Goal: Task Accomplishment & Management: Use online tool/utility

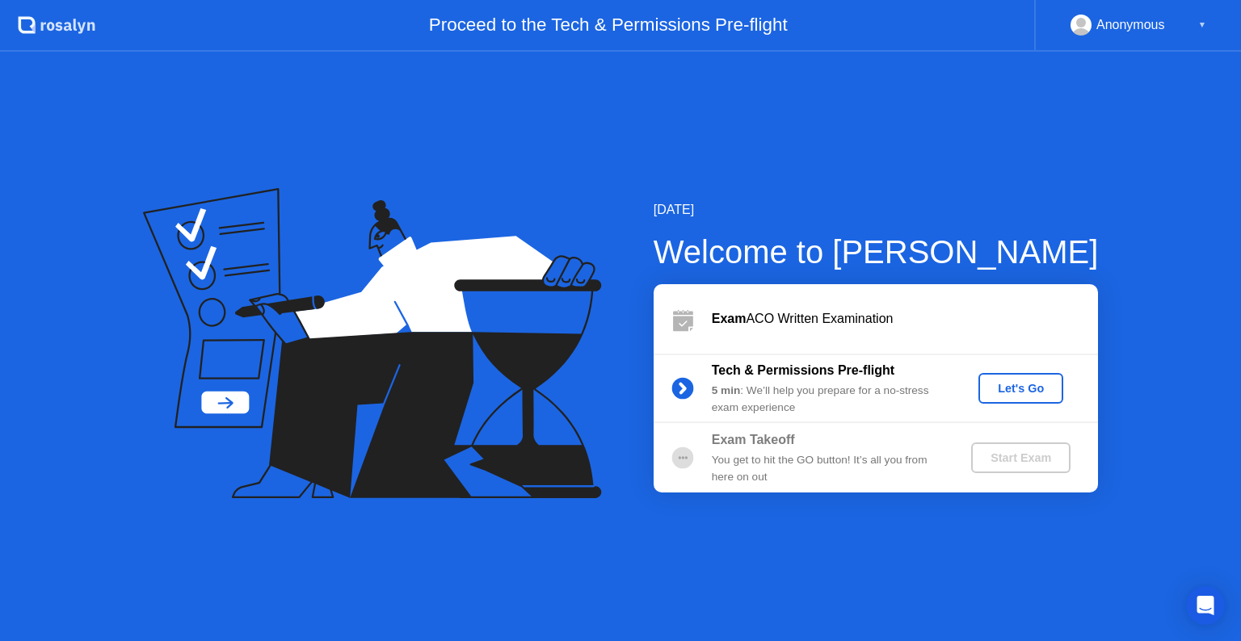
click at [1011, 384] on div "Let's Go" at bounding box center [1020, 388] width 72 height 13
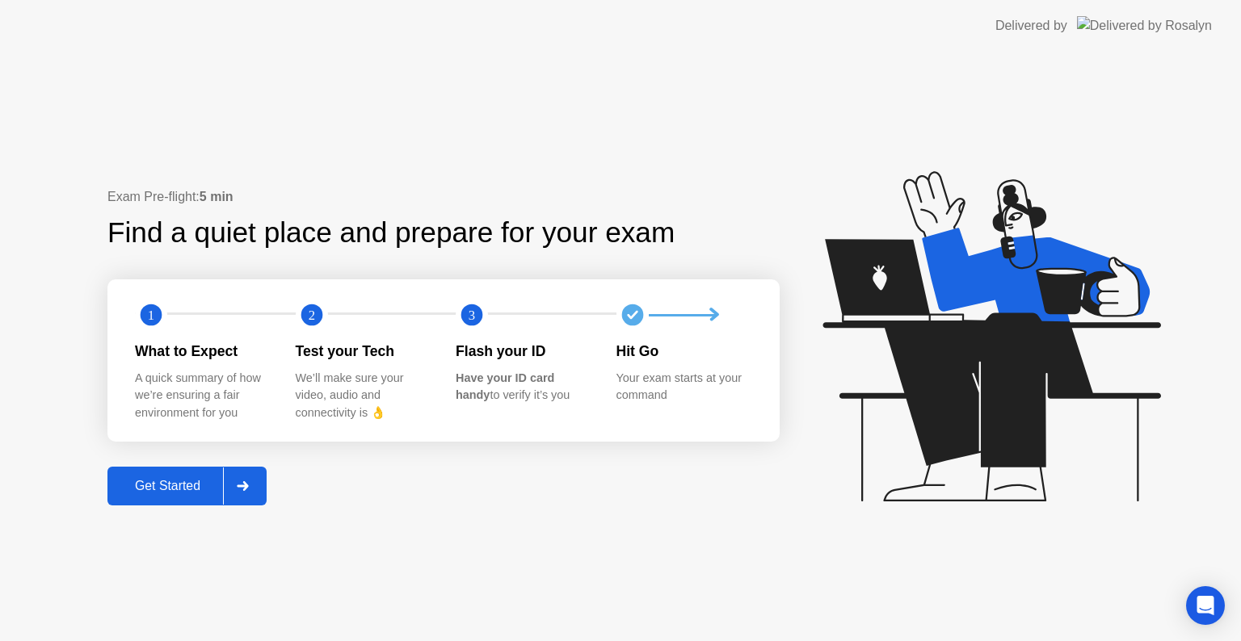
click at [188, 506] on div "Exam Pre-flight: 5 min Find a quiet place and prepare for your exam 1 2 3 What …" at bounding box center [620, 347] width 1241 height 590
click at [191, 491] on div "Get Started" at bounding box center [167, 486] width 111 height 15
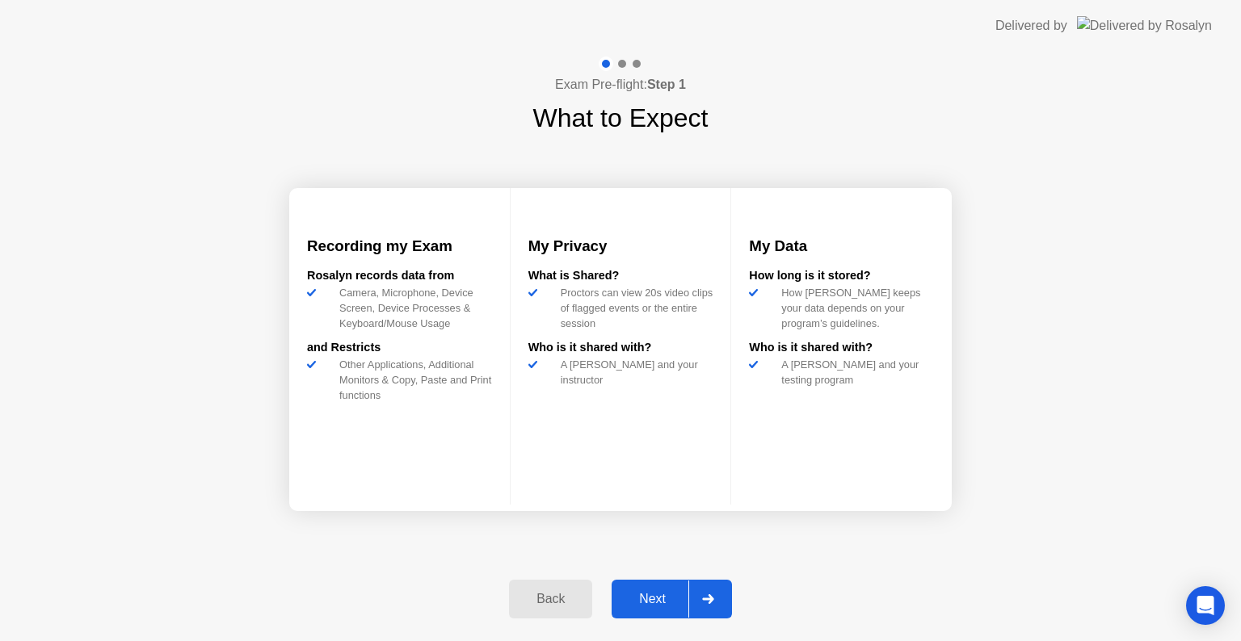
click at [715, 596] on div at bounding box center [707, 599] width 39 height 37
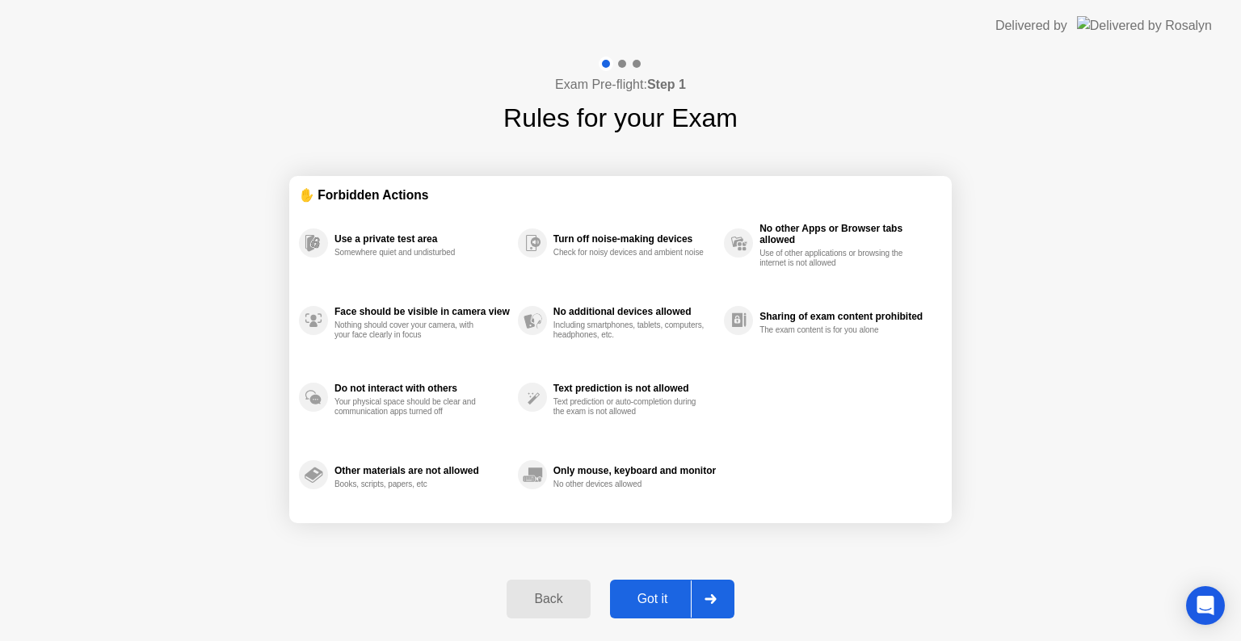
click at [715, 596] on icon at bounding box center [710, 599] width 12 height 10
select select "**********"
select select "*******"
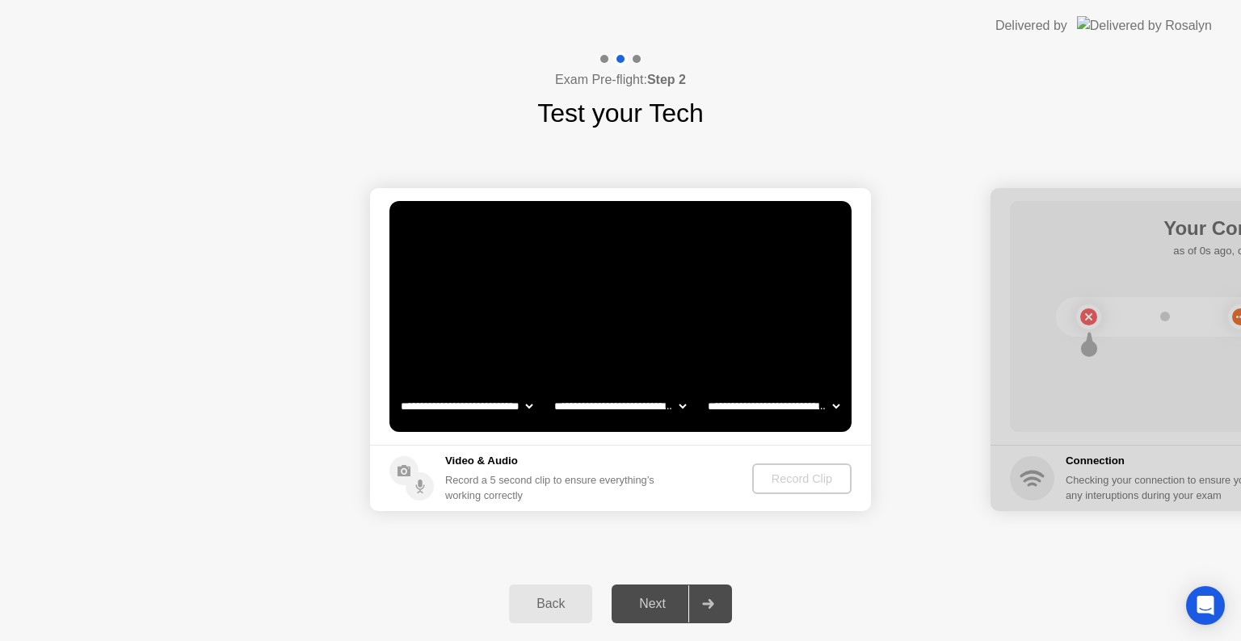
click at [707, 599] on icon at bounding box center [708, 604] width 12 height 10
click at [779, 478] on div "Record Clip" at bounding box center [802, 478] width 86 height 13
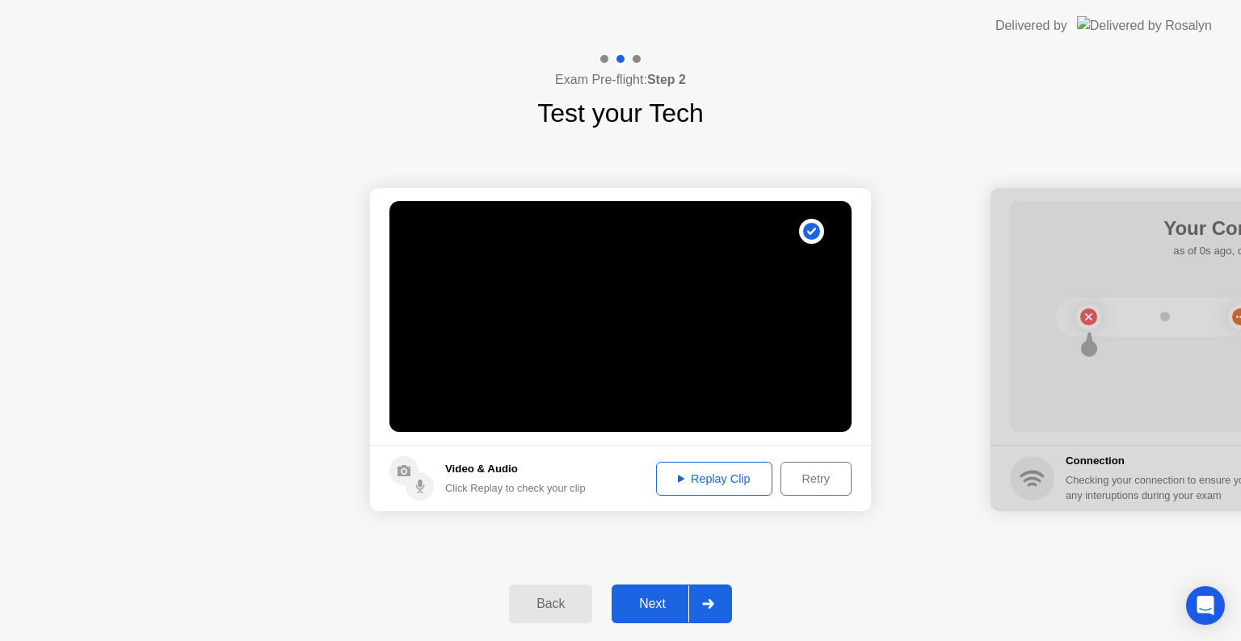
click at [674, 601] on div "Next" at bounding box center [652, 604] width 72 height 15
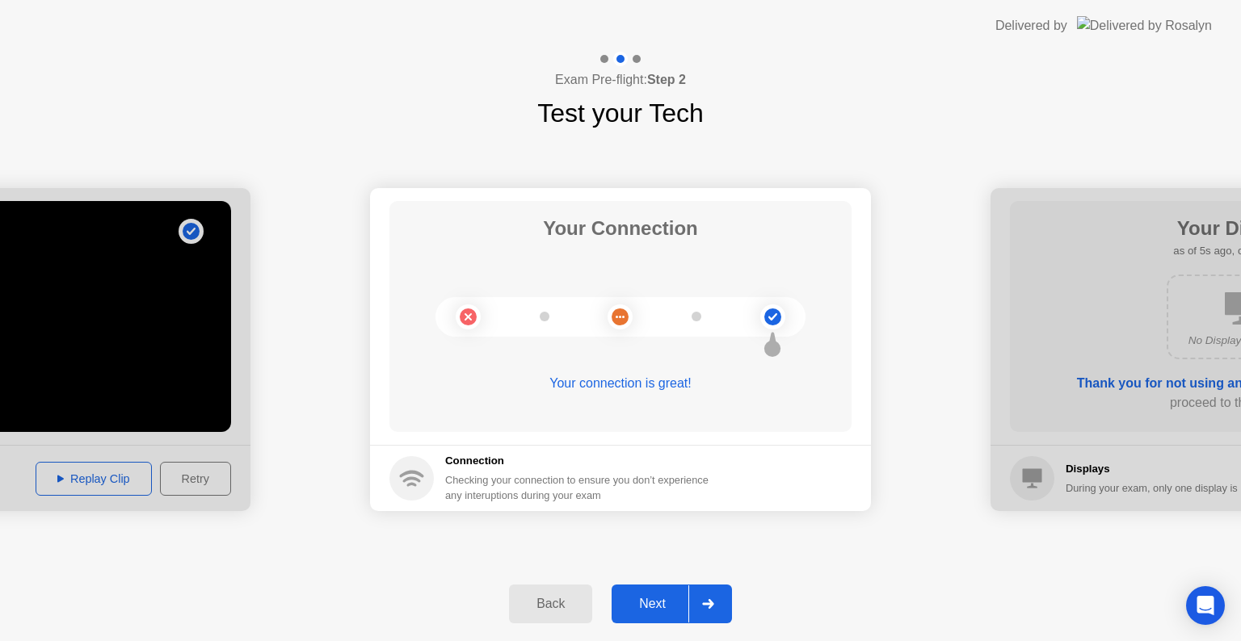
click at [662, 609] on div "Next" at bounding box center [652, 604] width 72 height 15
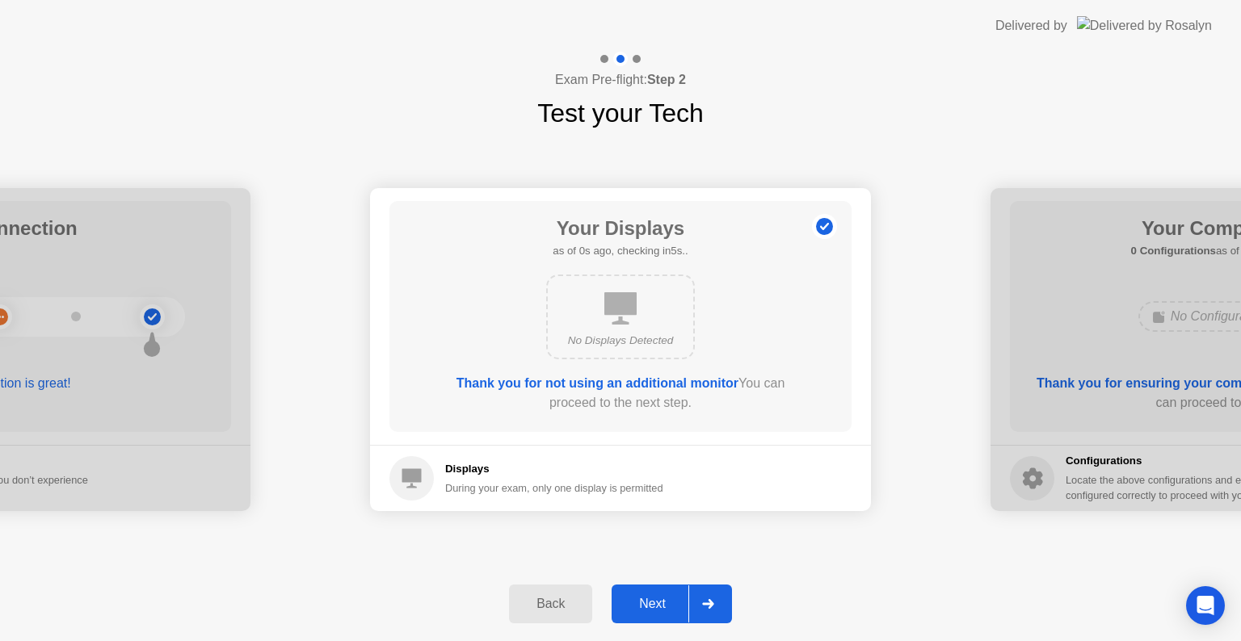
click at [662, 609] on div "Next" at bounding box center [652, 604] width 72 height 15
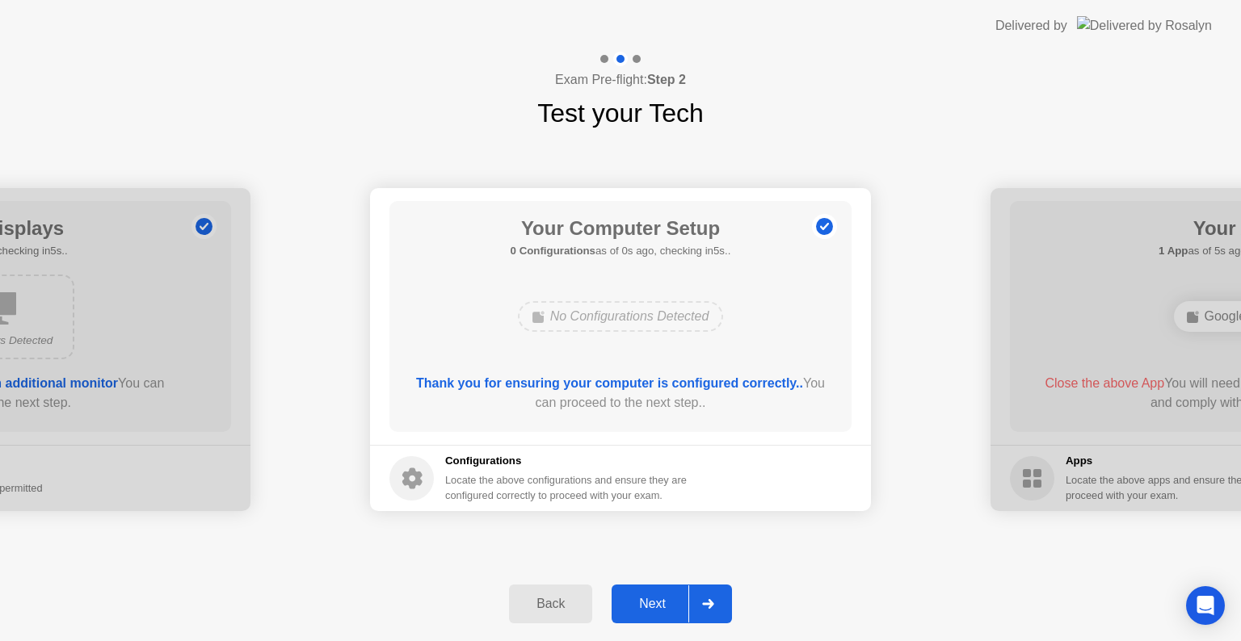
click at [662, 609] on div "Next" at bounding box center [652, 604] width 72 height 15
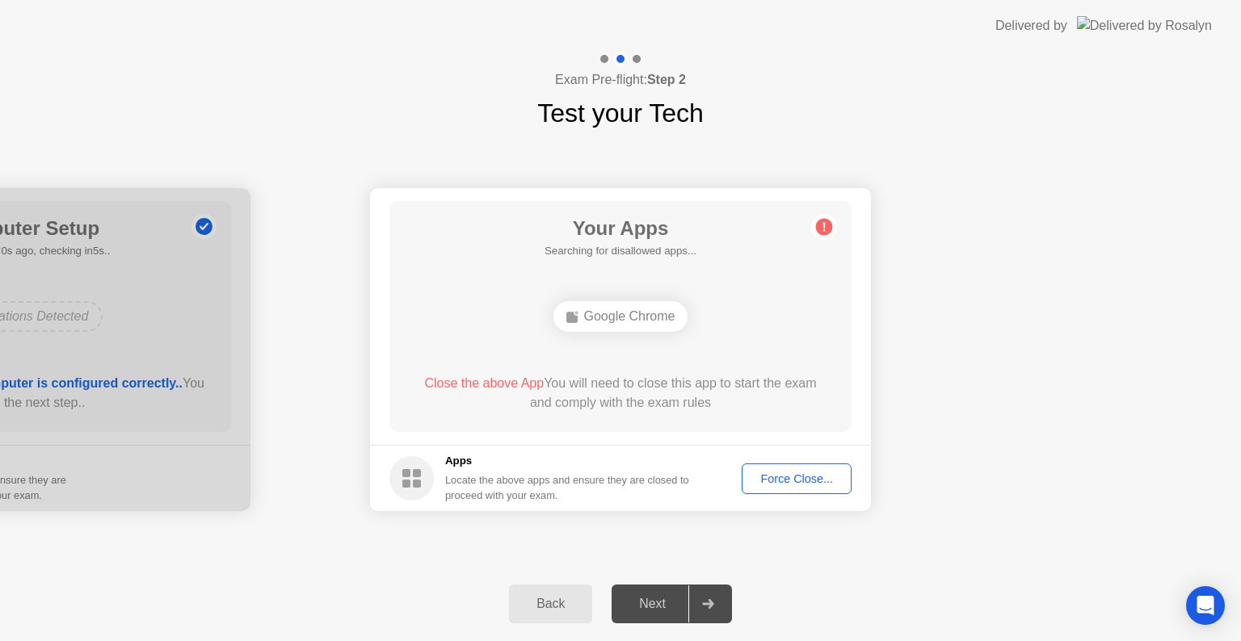
click at [662, 609] on div "Next" at bounding box center [652, 604] width 72 height 15
click at [799, 468] on button "Force Close..." at bounding box center [796, 479] width 110 height 31
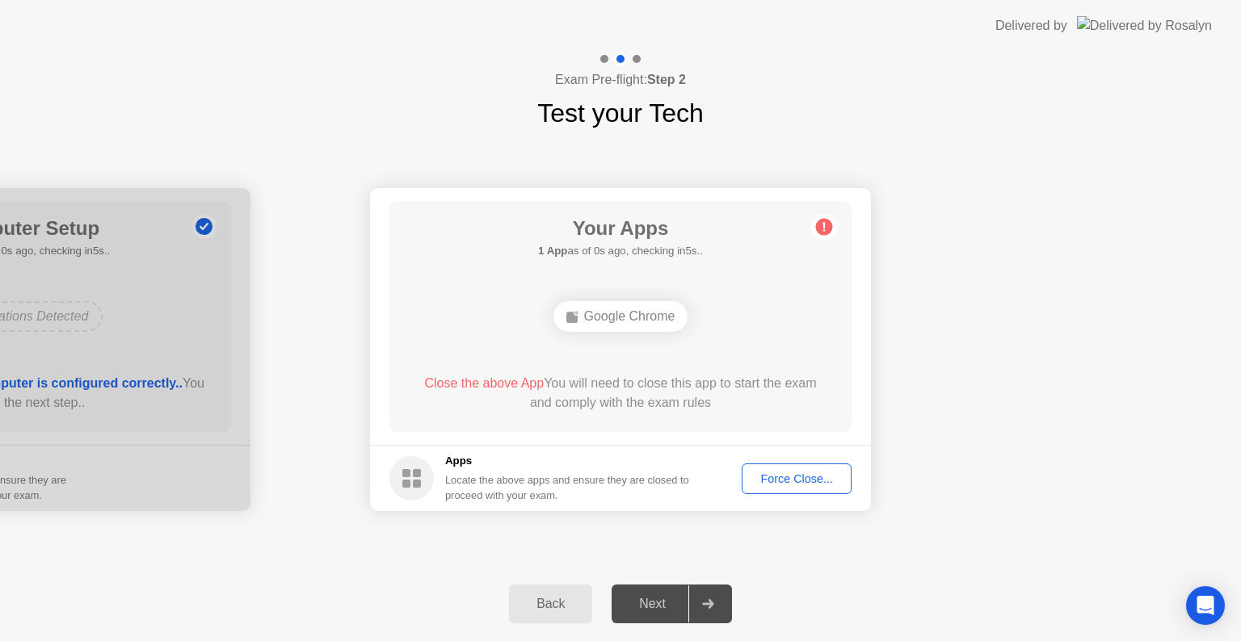
click at [801, 480] on div "Force Close..." at bounding box center [796, 478] width 99 height 13
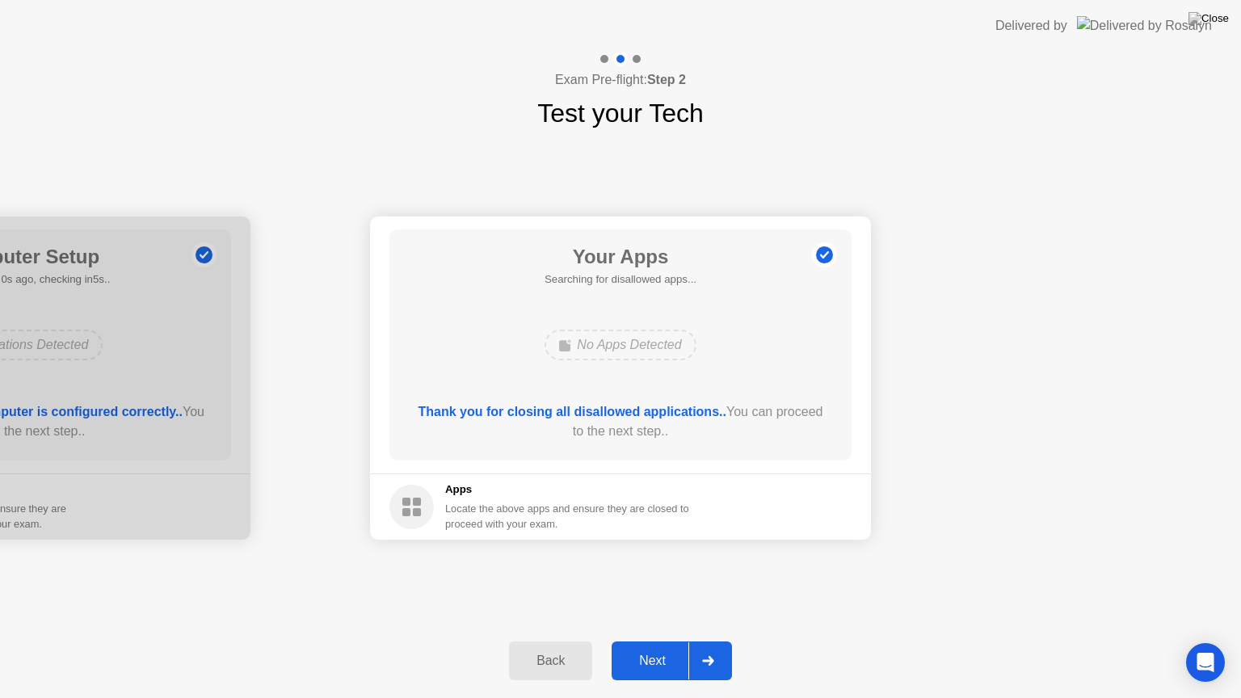
click at [663, 640] on button "Next" at bounding box center [671, 660] width 120 height 39
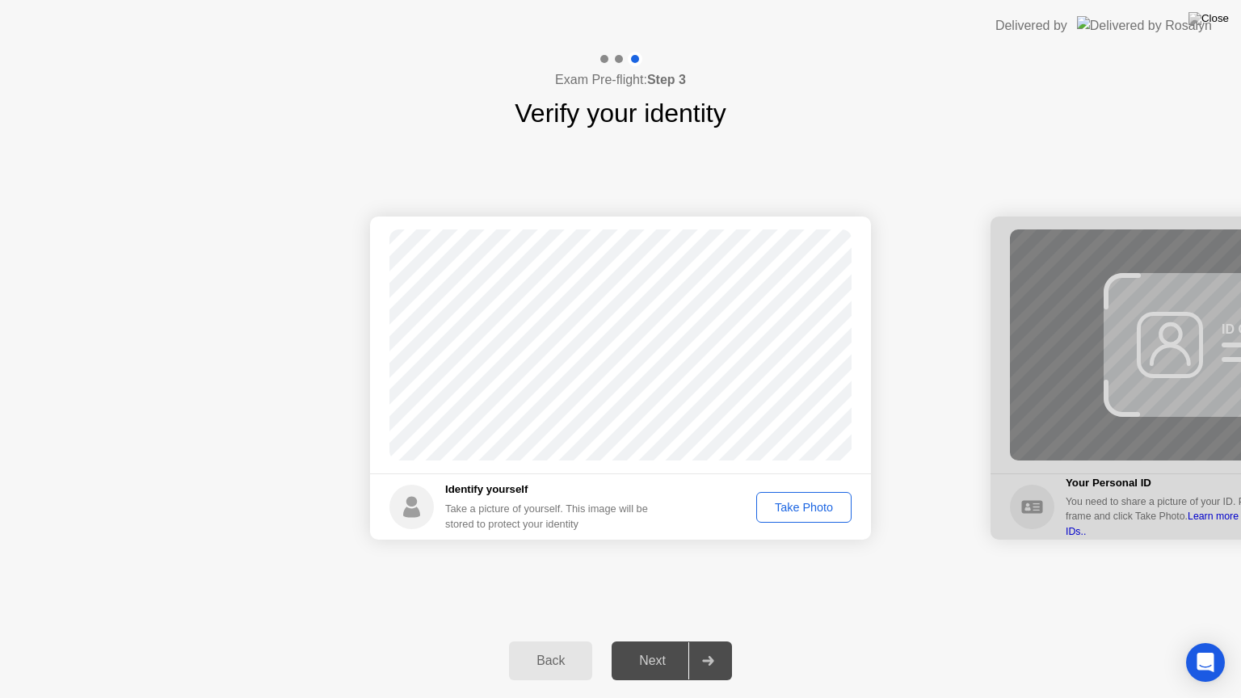
click at [795, 510] on div "Take Photo" at bounding box center [804, 507] width 84 height 13
click at [630, 640] on button "Next" at bounding box center [671, 660] width 120 height 39
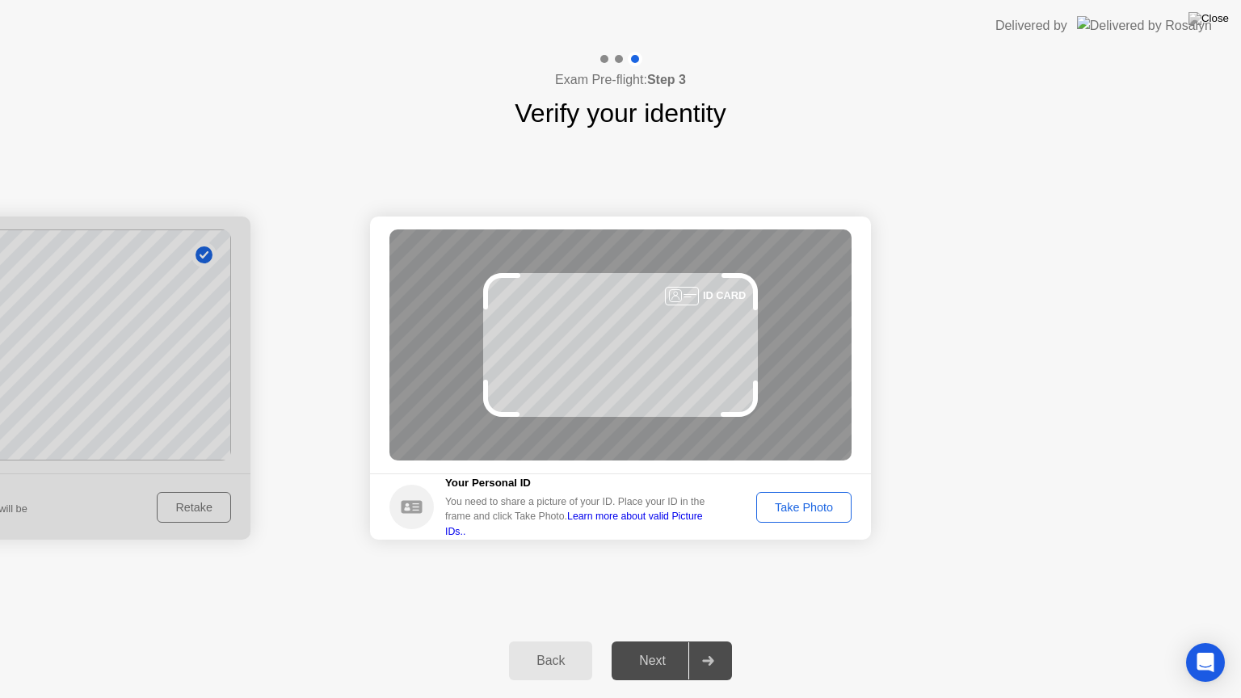
click at [808, 512] on div "Take Photo" at bounding box center [804, 507] width 84 height 13
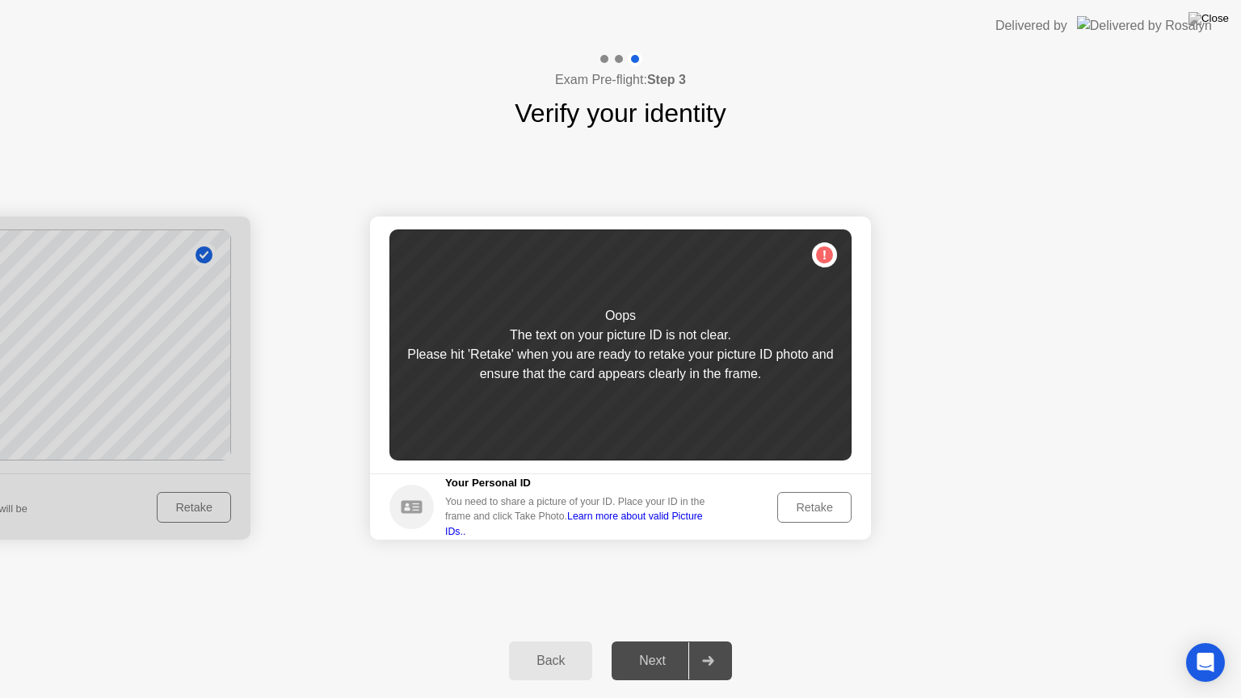
click at [818, 502] on div "Retake" at bounding box center [814, 507] width 63 height 13
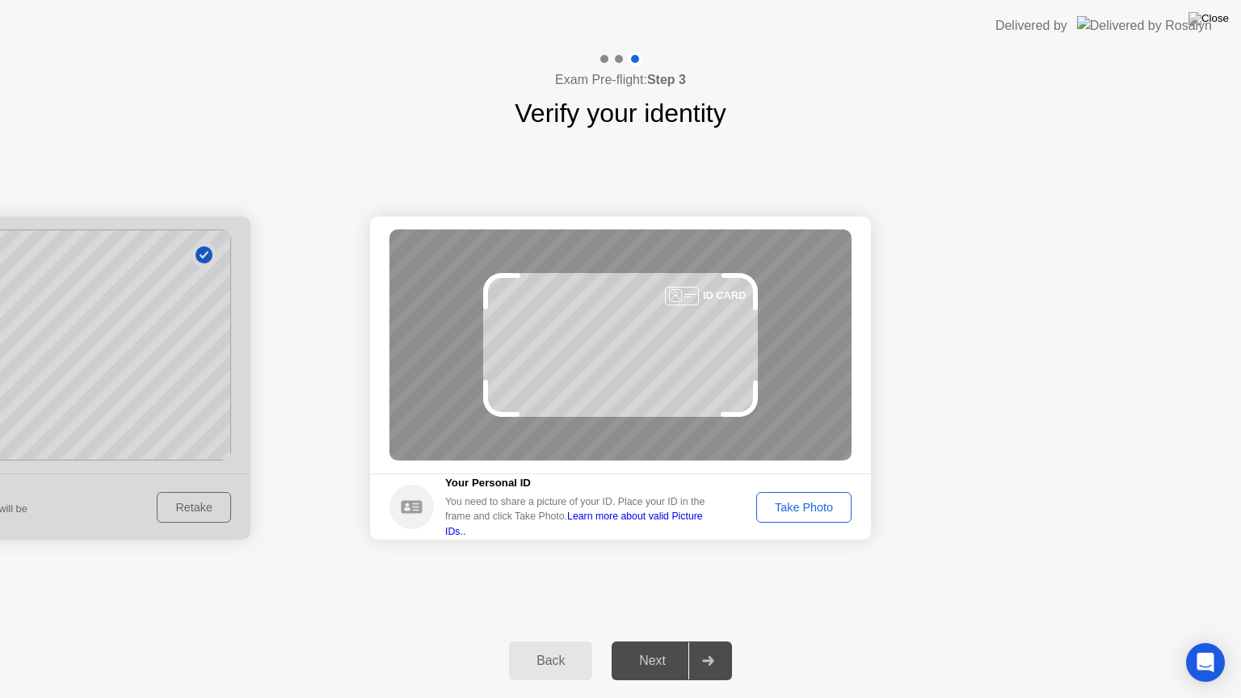
click at [811, 503] on div "Take Photo" at bounding box center [804, 507] width 84 height 13
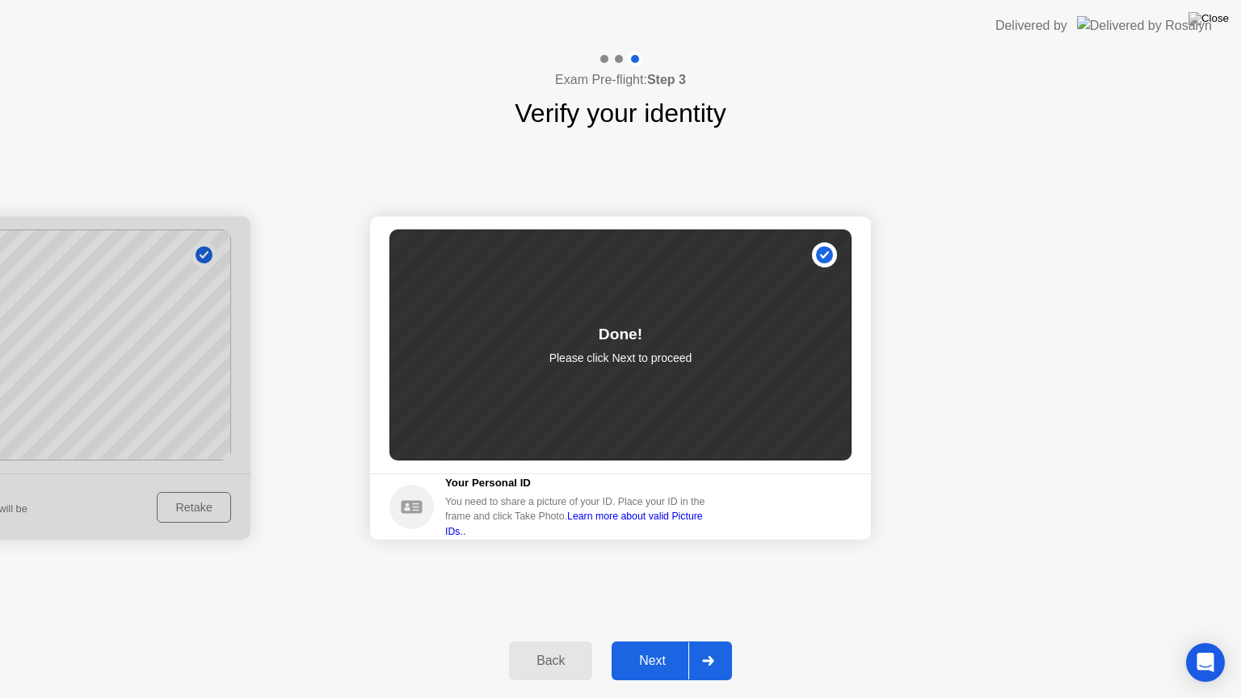
click at [652, 640] on div "Next" at bounding box center [652, 660] width 72 height 15
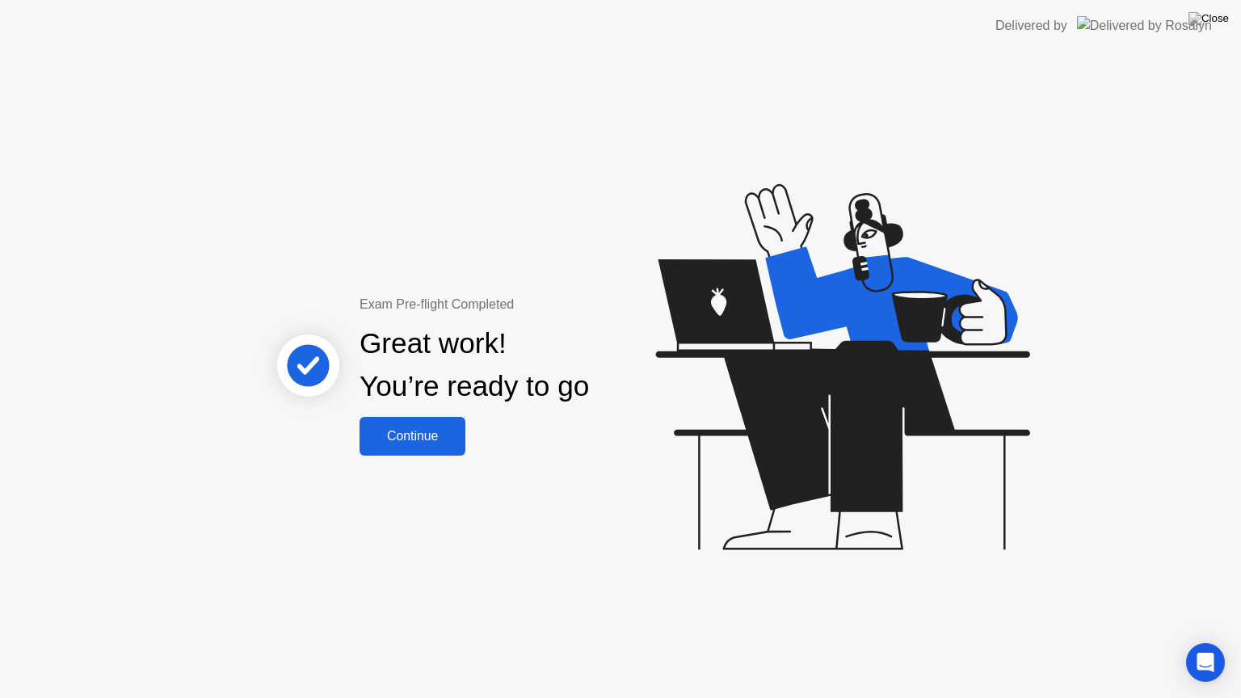
click at [454, 449] on button "Continue" at bounding box center [412, 436] width 106 height 39
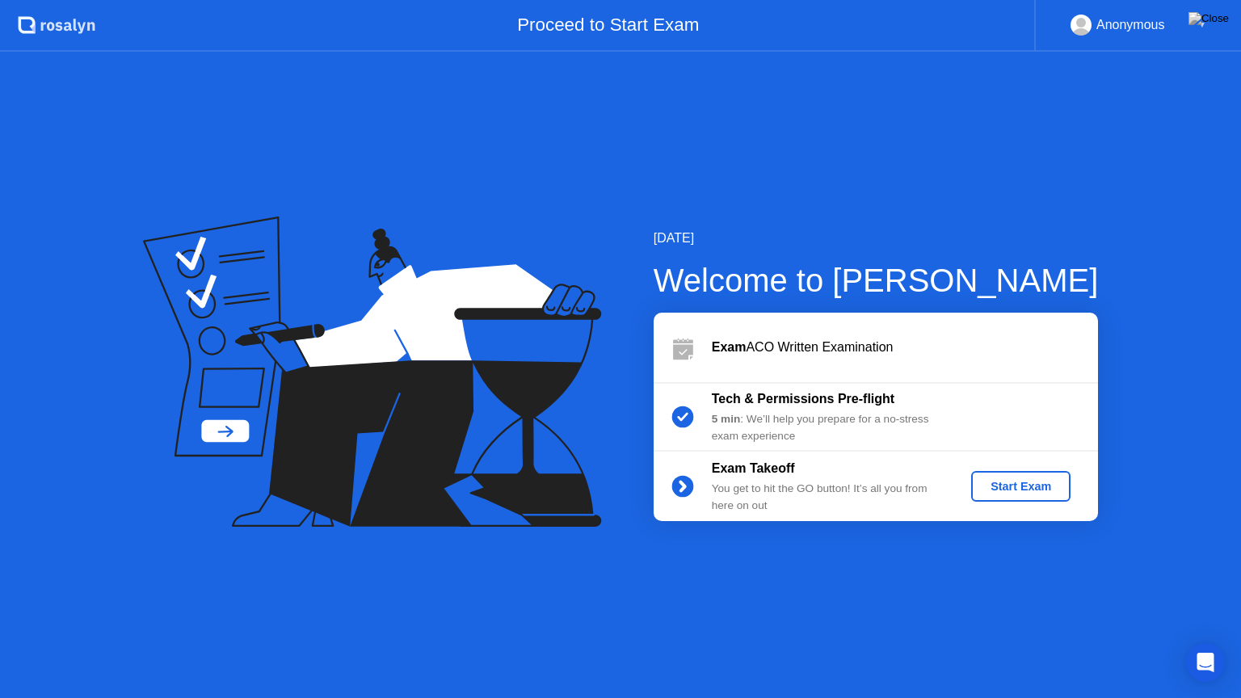
click at [1003, 486] on div "Start Exam" at bounding box center [1020, 486] width 86 height 13
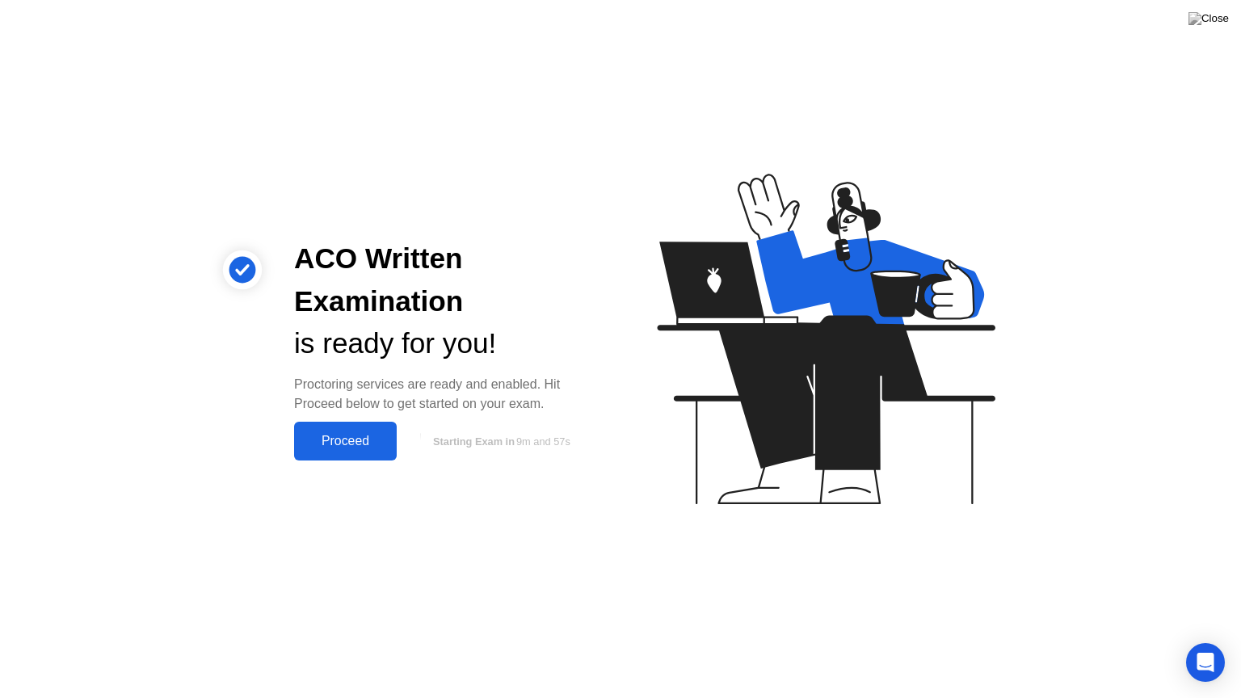
click at [372, 434] on div "Proceed" at bounding box center [345, 441] width 93 height 15
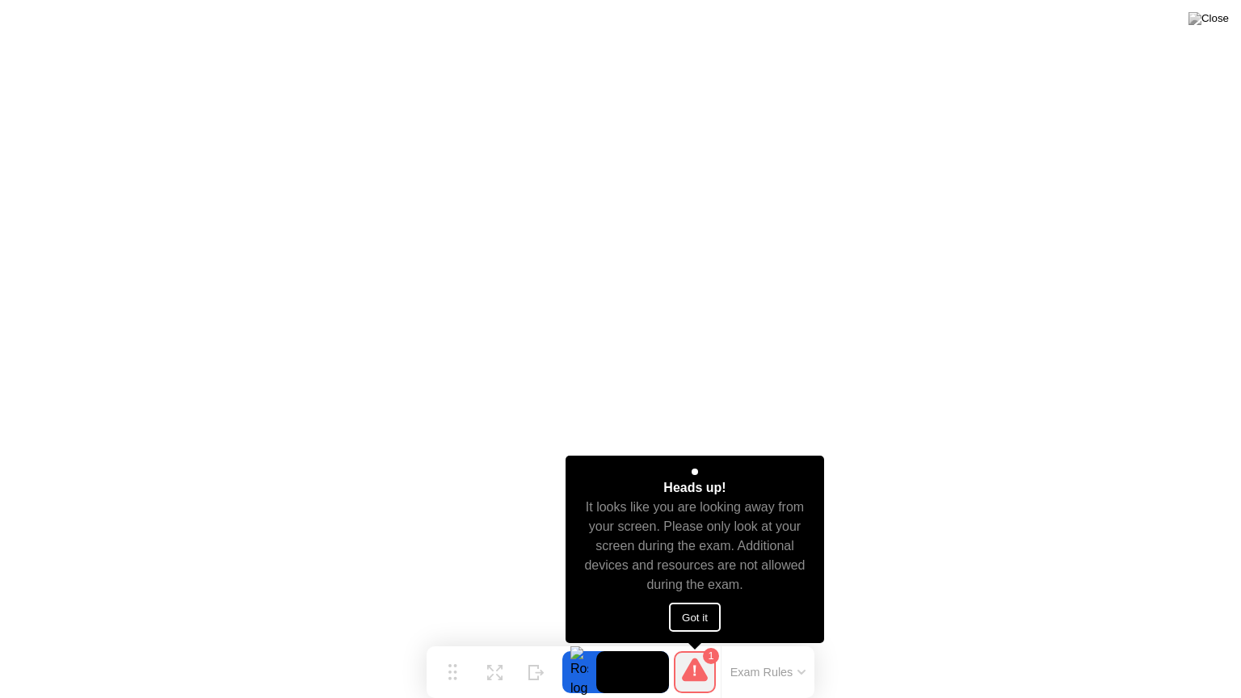
click at [699, 640] on div "1" at bounding box center [695, 672] width 42 height 42
click at [695, 618] on button "Got it" at bounding box center [695, 616] width 52 height 29
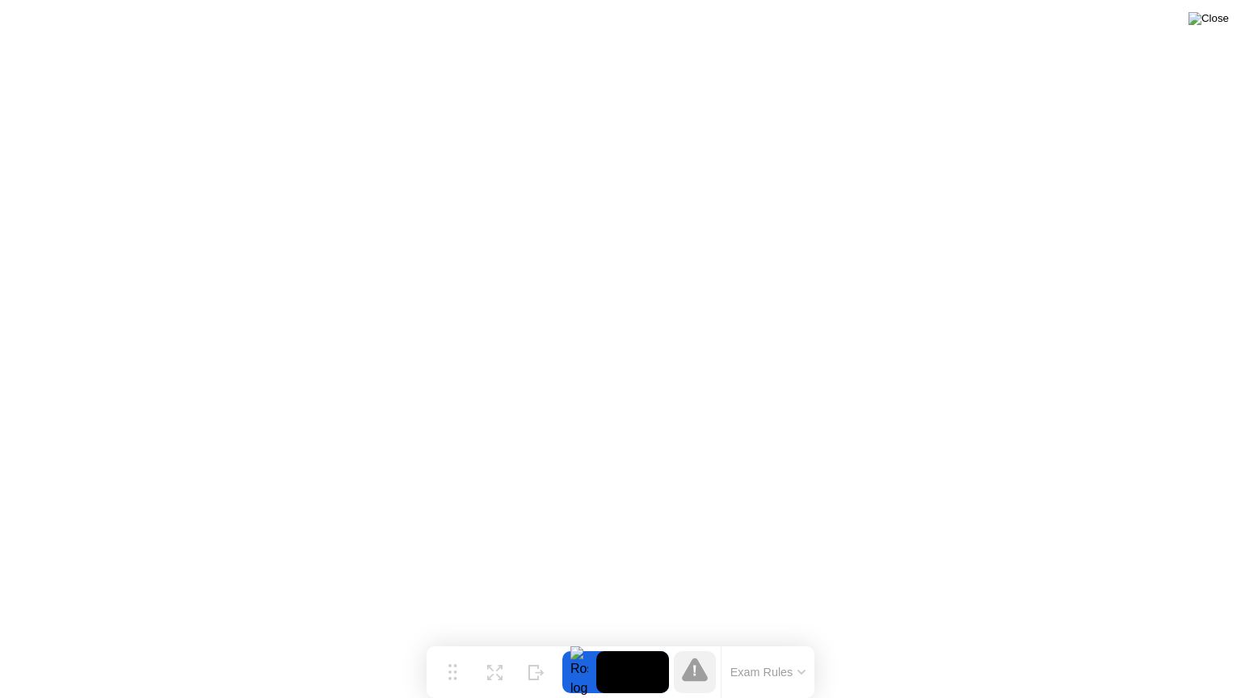
click at [1215, 23] on img at bounding box center [1208, 18] width 40 height 13
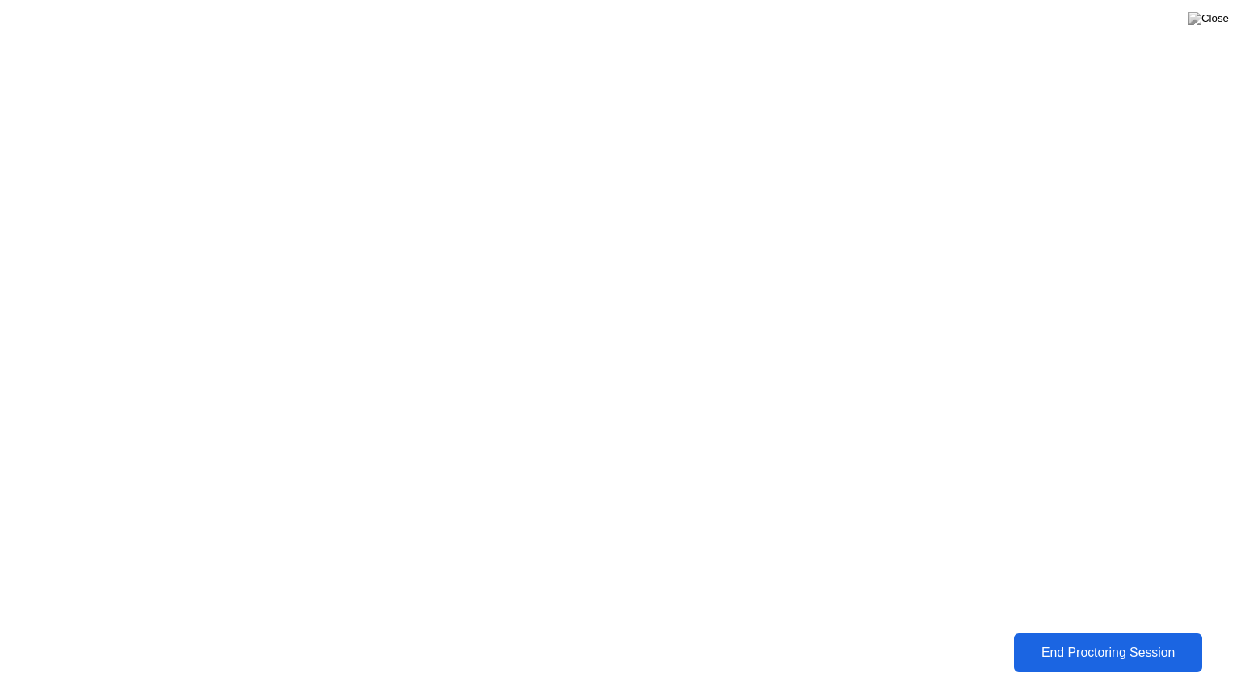
click at [1114, 640] on div "End Proctoring Session" at bounding box center [1107, 652] width 181 height 15
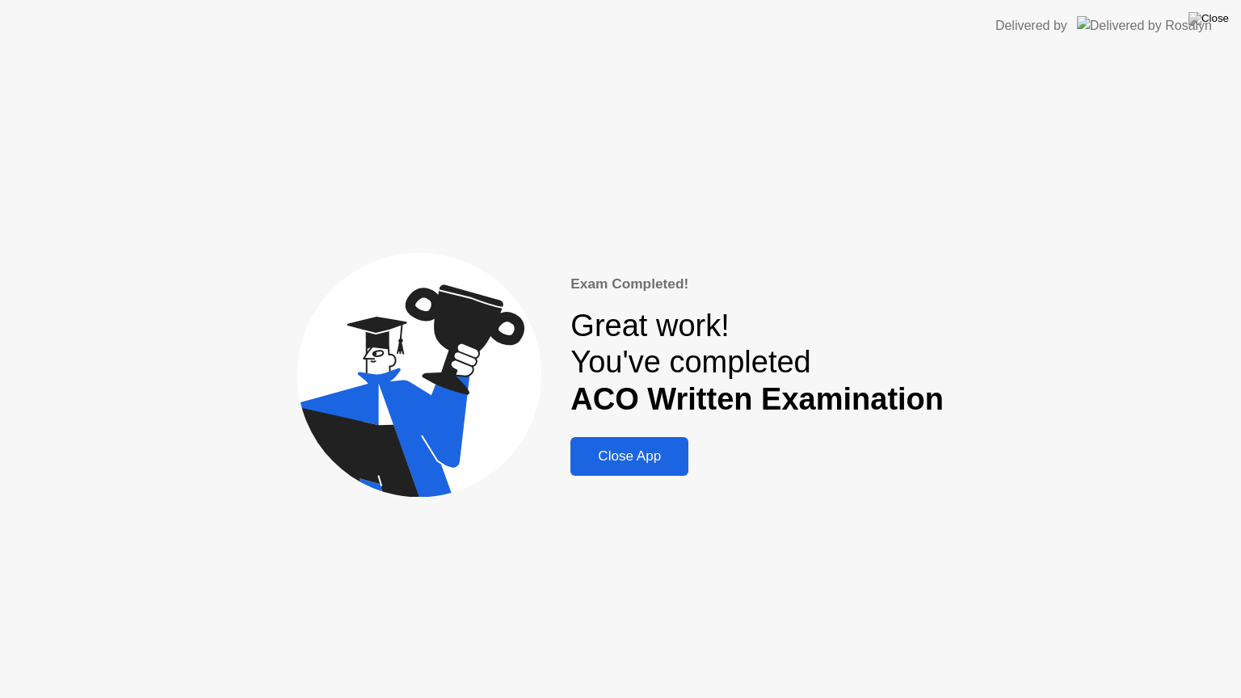
click at [613, 451] on div "Close App" at bounding box center [629, 456] width 108 height 16
